Goal: Check status: Check status

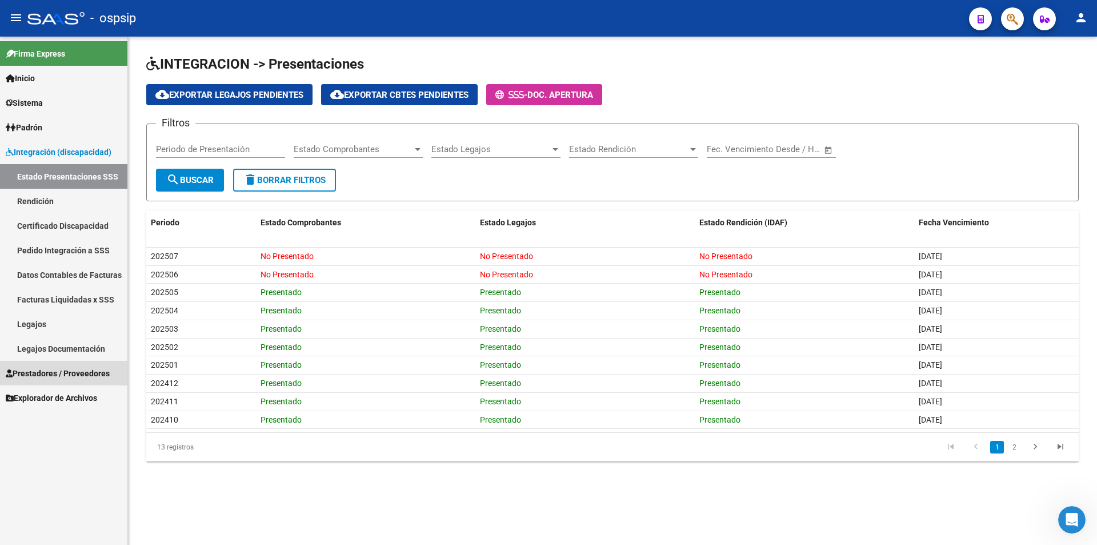
click at [78, 369] on span "Prestadores / Proveedores" at bounding box center [58, 373] width 104 height 13
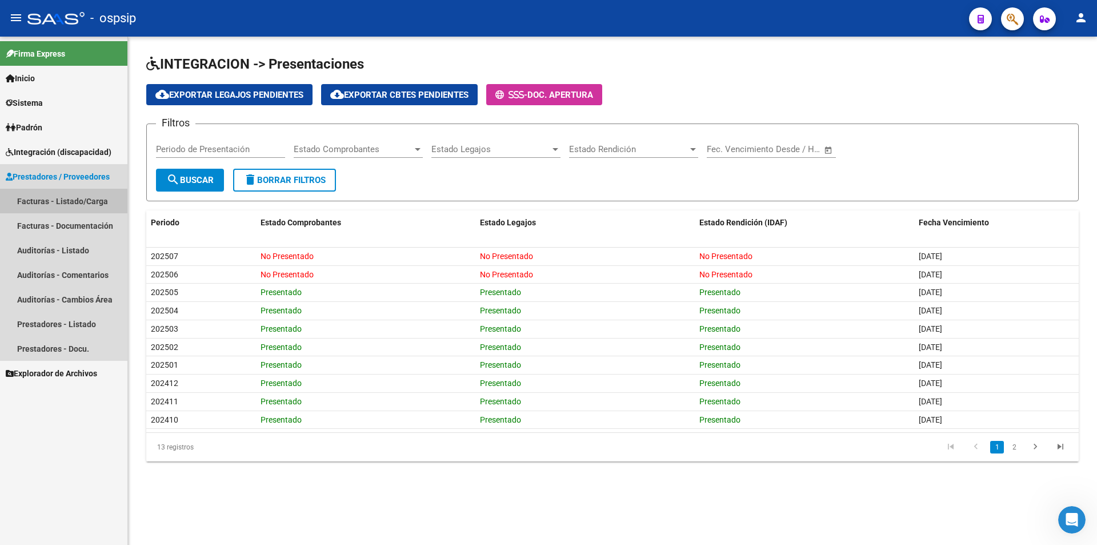
click at [62, 202] on link "Facturas - Listado/Carga" at bounding box center [63, 201] width 127 height 25
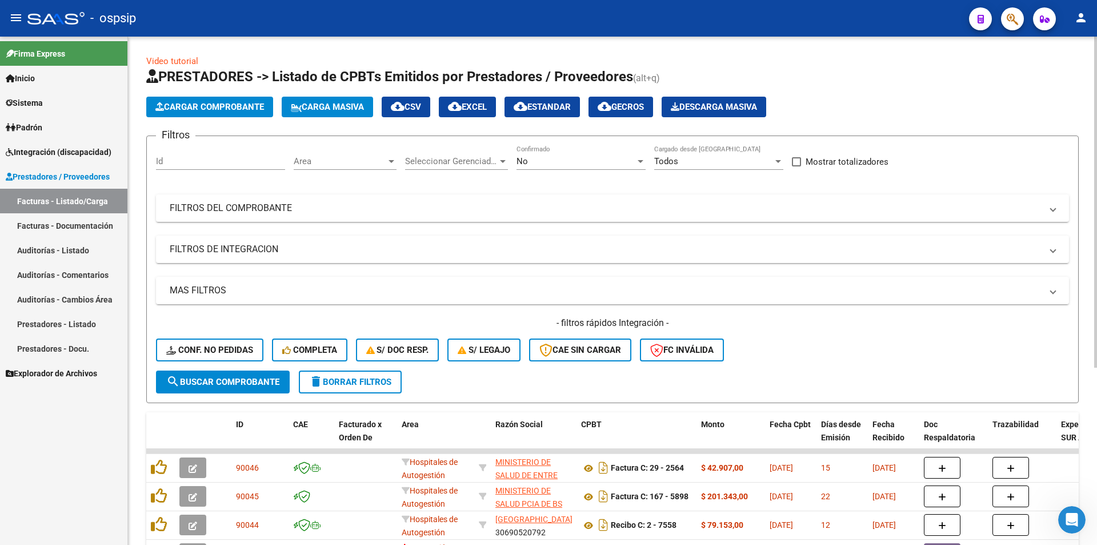
click at [558, 159] on div "No" at bounding box center [576, 161] width 119 height 10
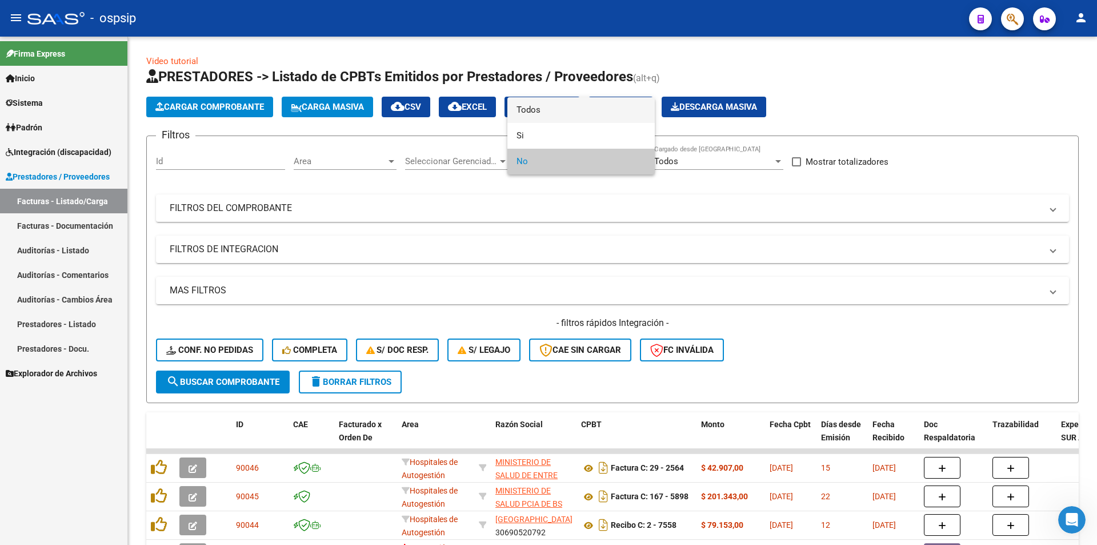
click at [559, 113] on span "Todos" at bounding box center [581, 110] width 129 height 26
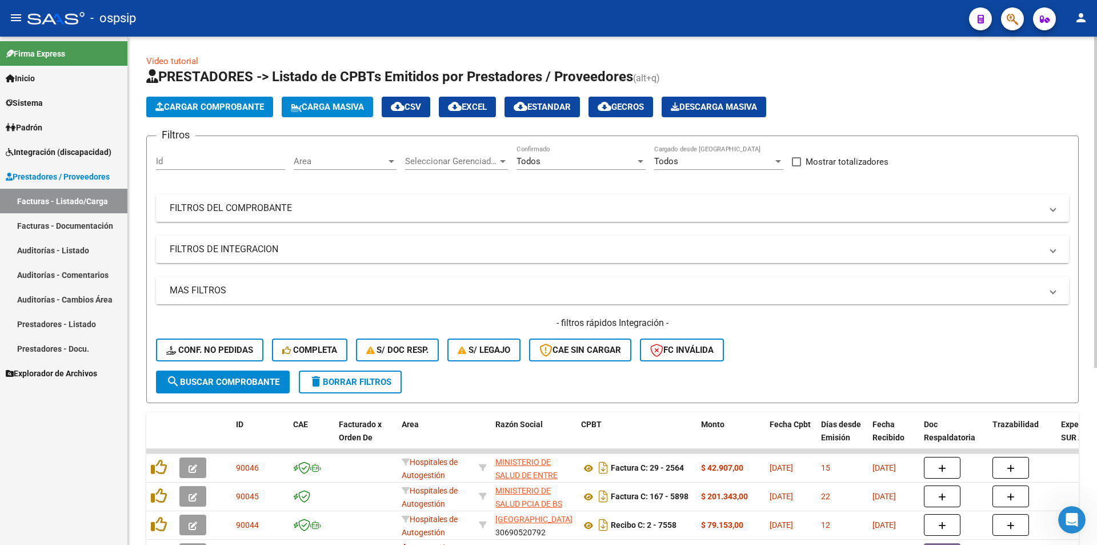
click at [321, 207] on mat-panel-title "FILTROS DEL COMPROBANTE" at bounding box center [606, 208] width 872 height 13
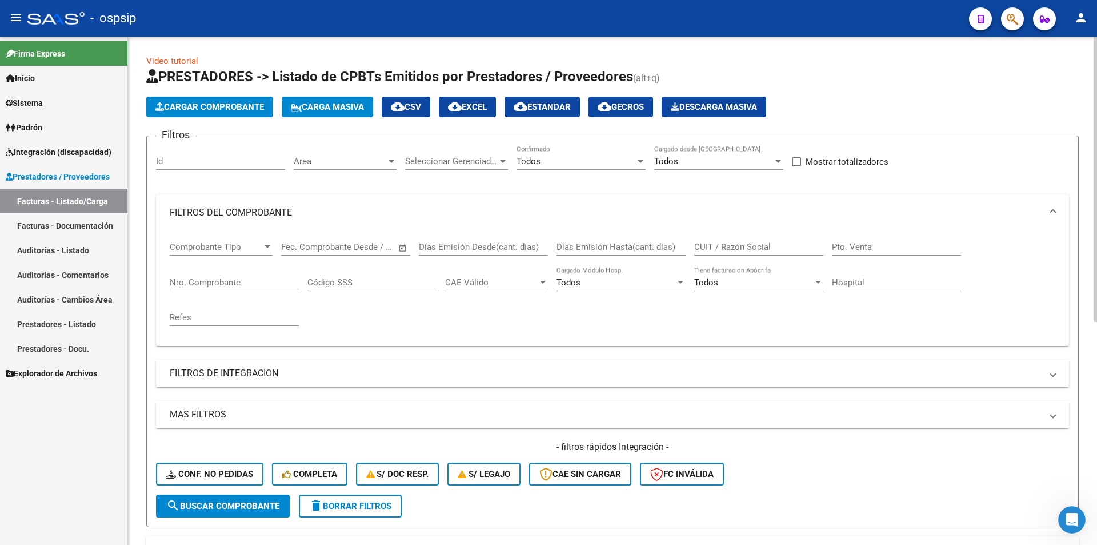
click at [244, 279] on input "Nro. Comprobante" at bounding box center [234, 282] width 129 height 10
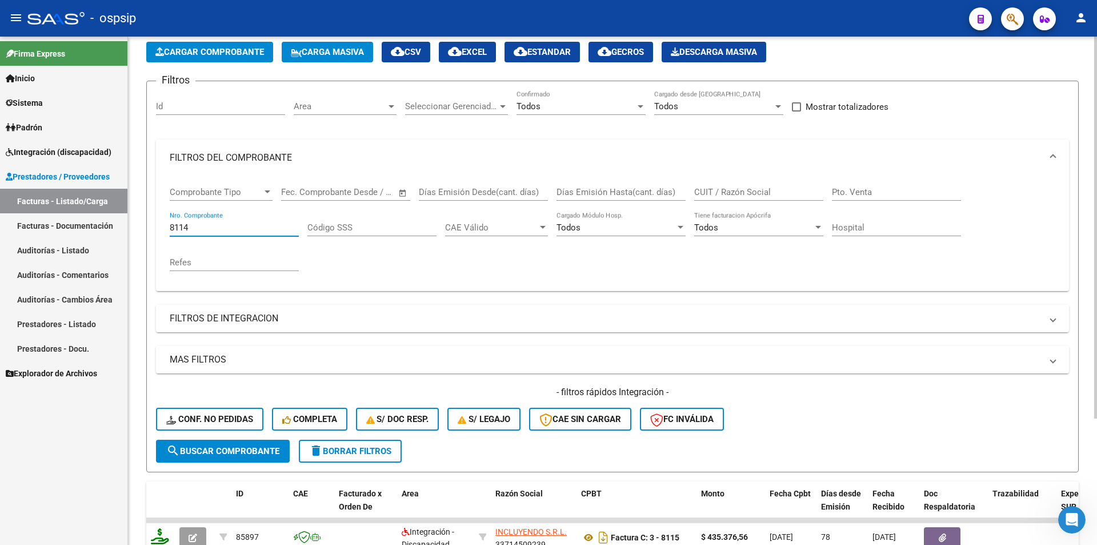
scroll to position [168, 0]
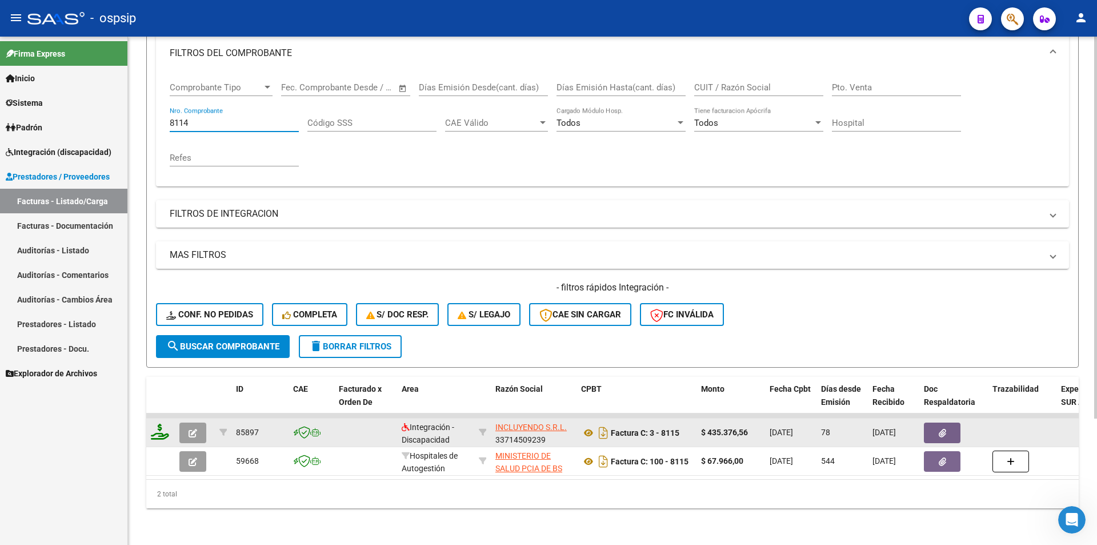
type input "8114"
click at [189, 429] on icon "button" at bounding box center [193, 433] width 9 height 9
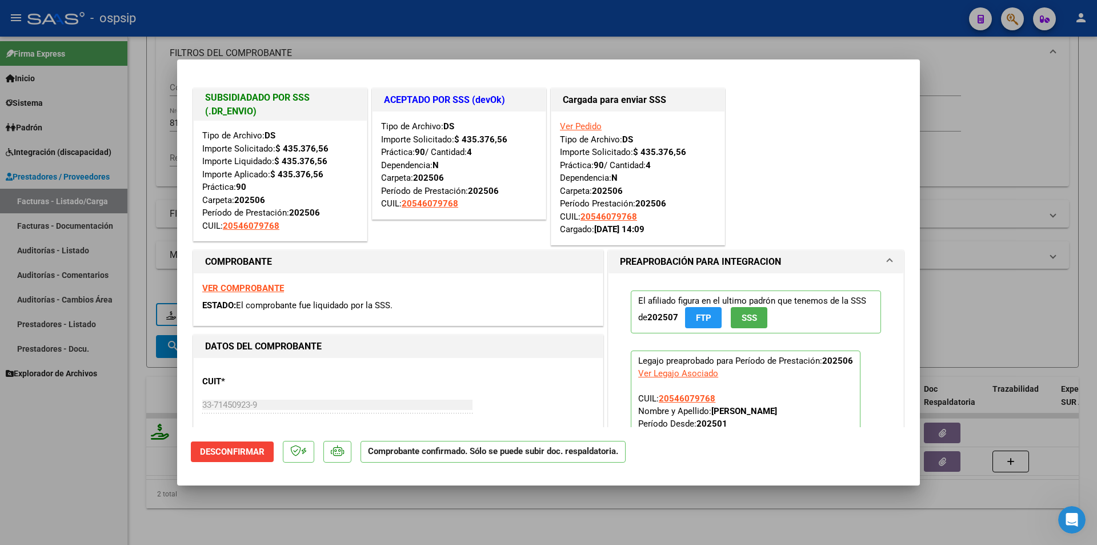
click at [52, 526] on div at bounding box center [548, 272] width 1097 height 545
type input "$ 0,00"
